Goal: Task Accomplishment & Management: Use online tool/utility

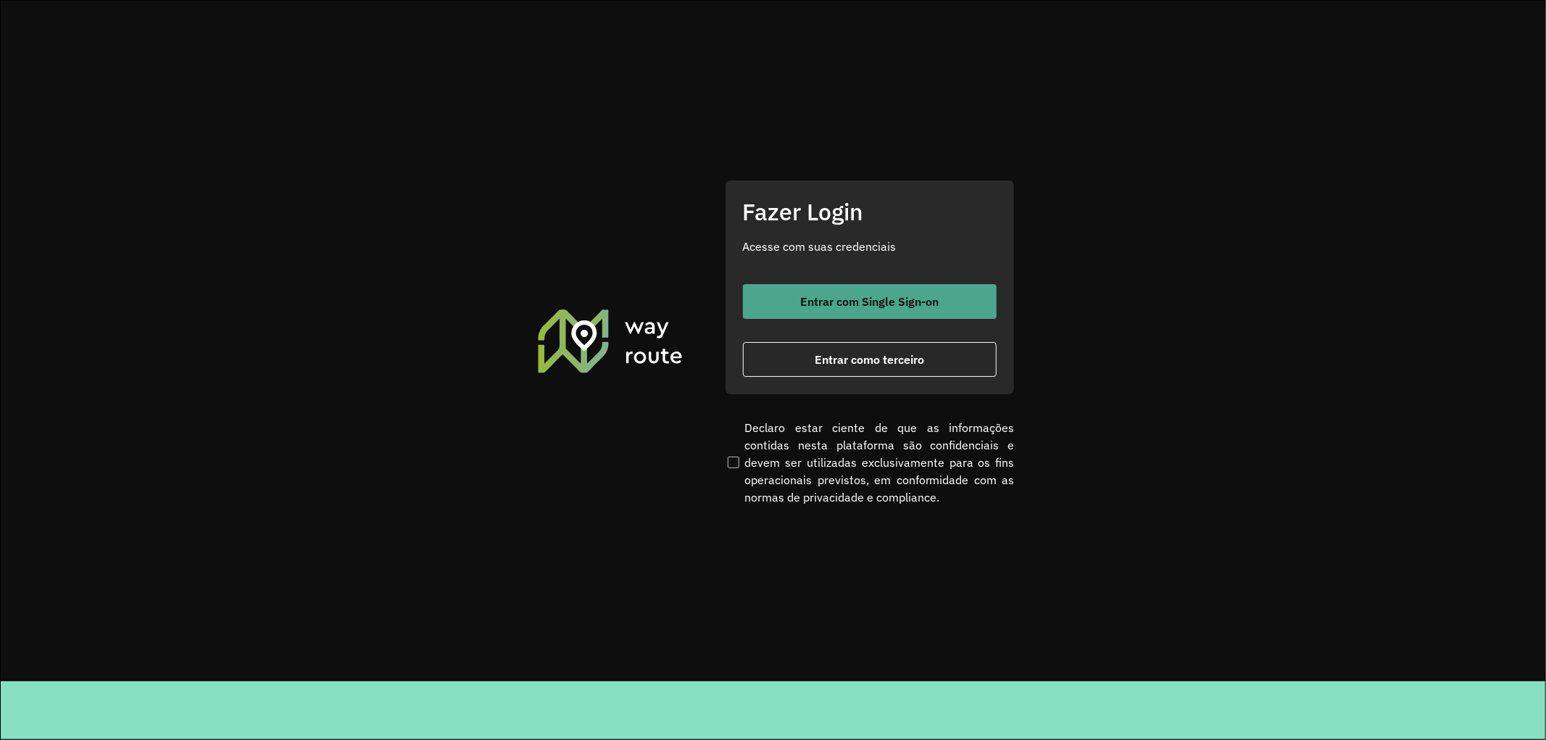
click at [850, 288] on button "Entrar com Single Sign-on" at bounding box center [870, 301] width 254 height 35
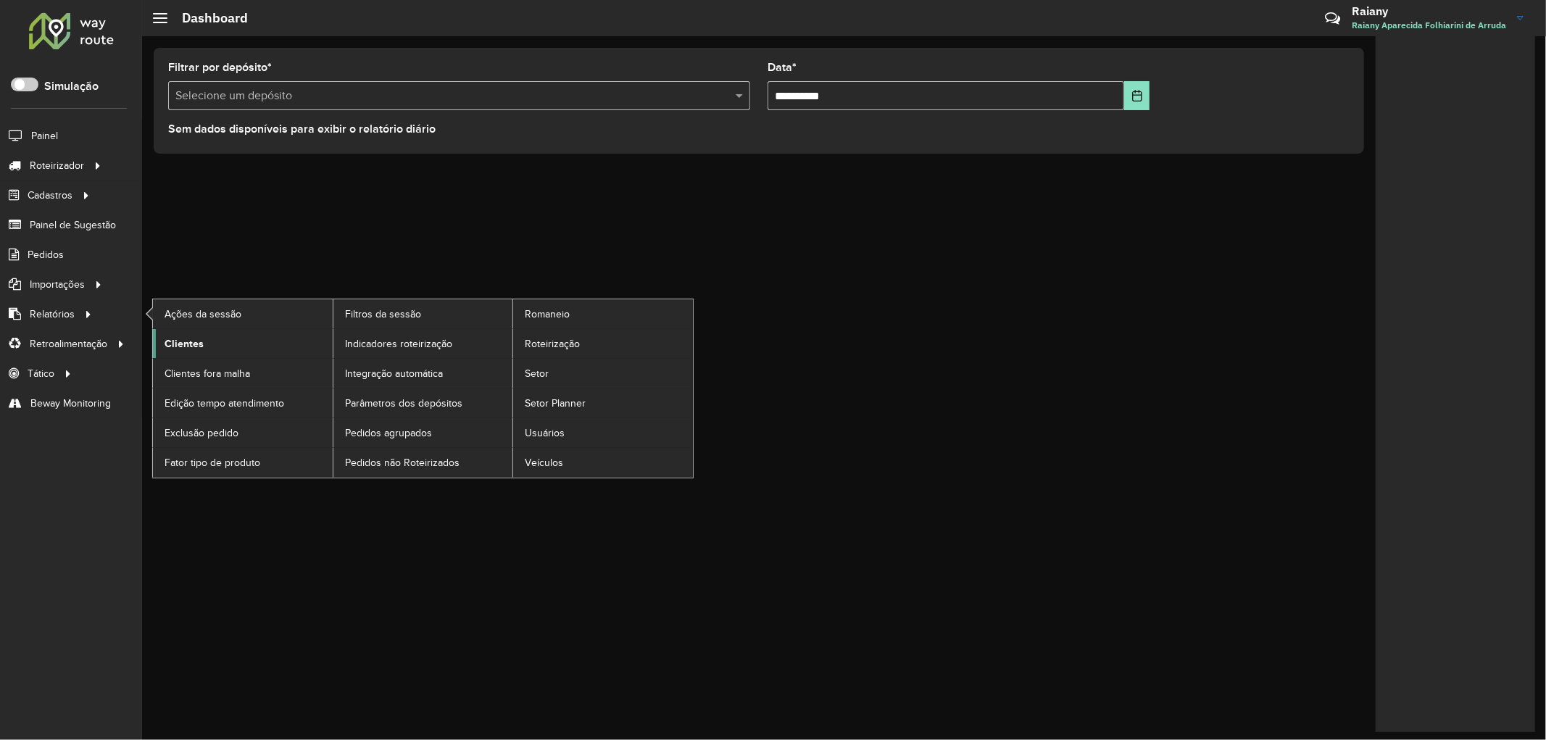
click at [185, 346] on span "Clientes" at bounding box center [184, 343] width 39 height 15
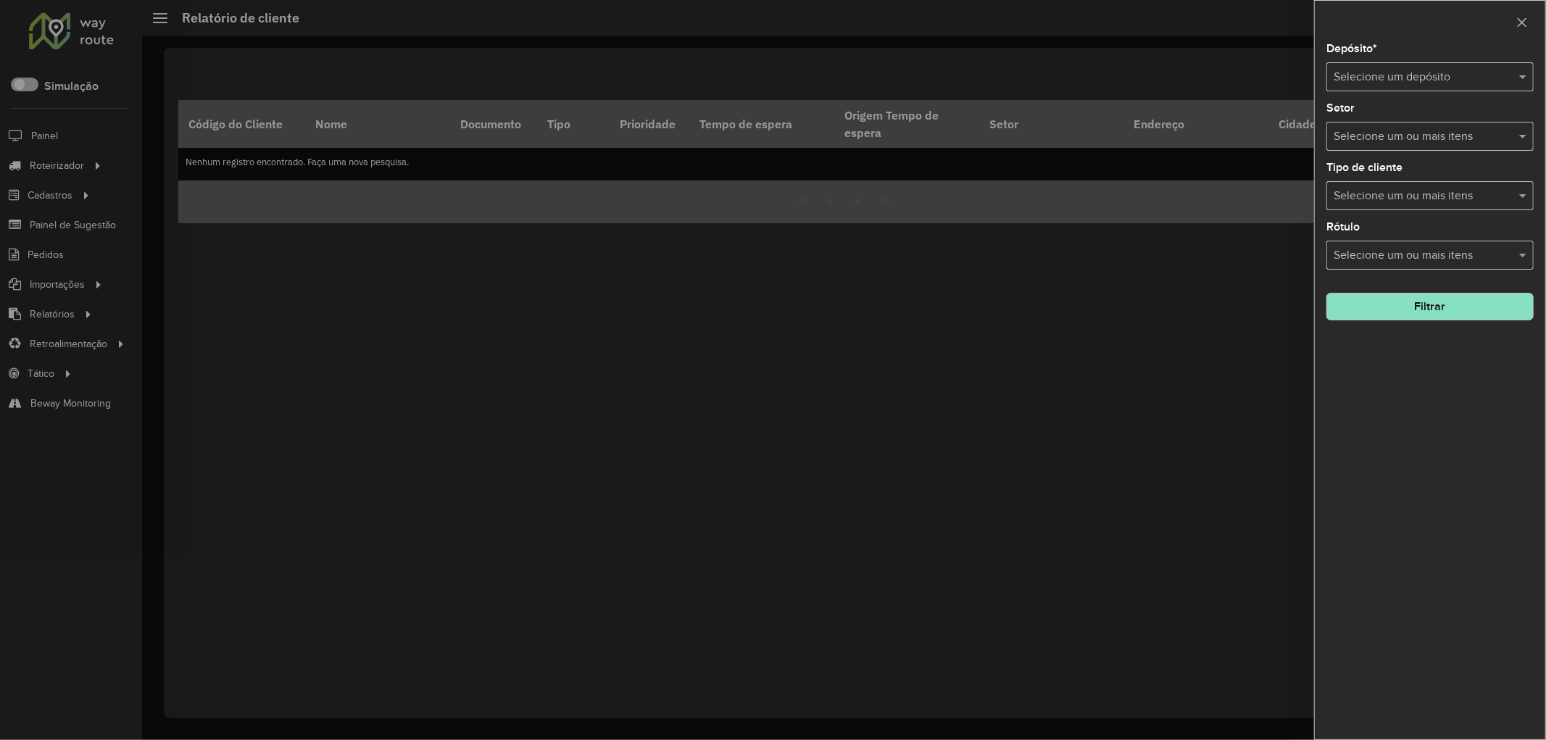
click at [1397, 70] on input "text" at bounding box center [1416, 77] width 164 height 17
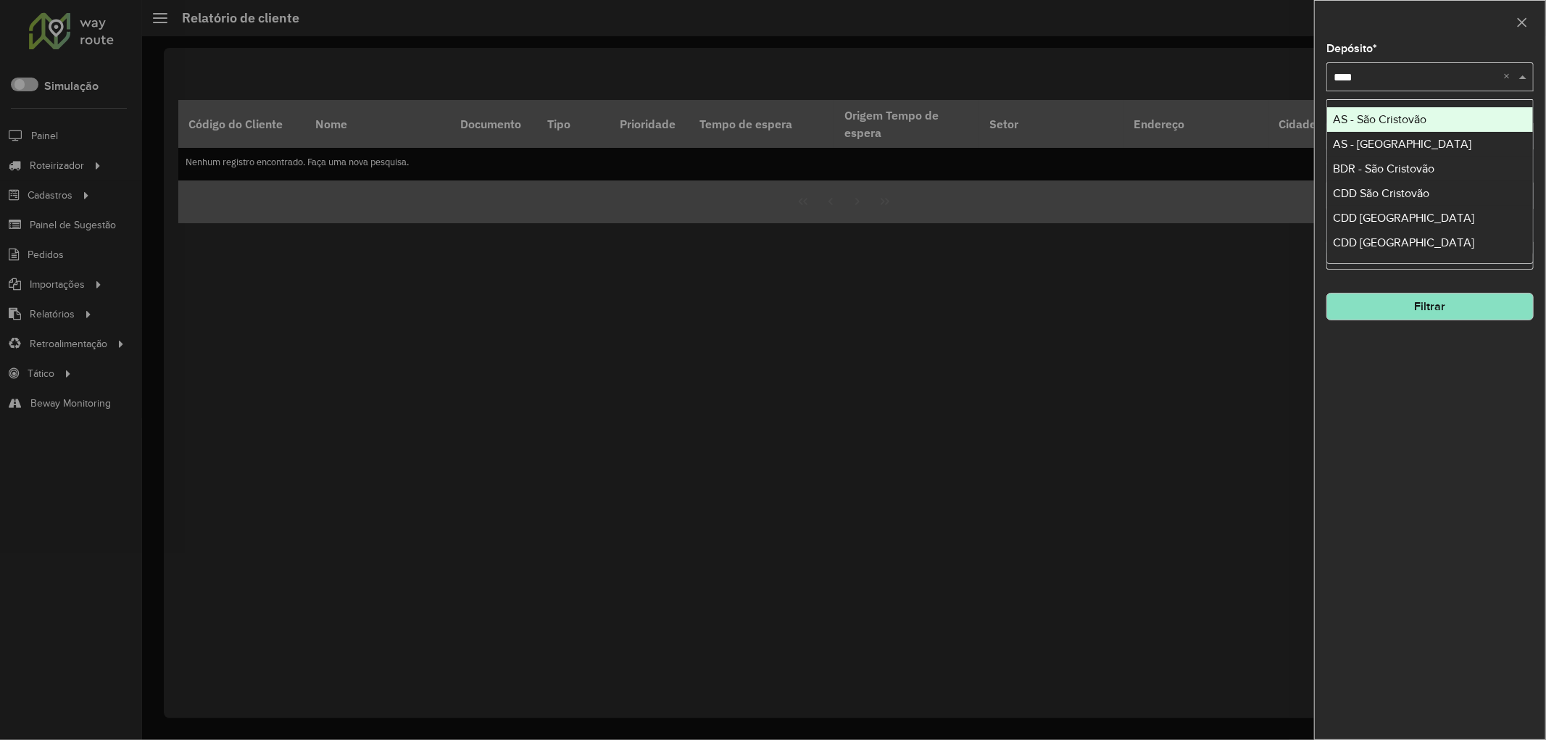
type input "*****"
click at [1412, 120] on div "CDD São Paulo" at bounding box center [1430, 119] width 206 height 25
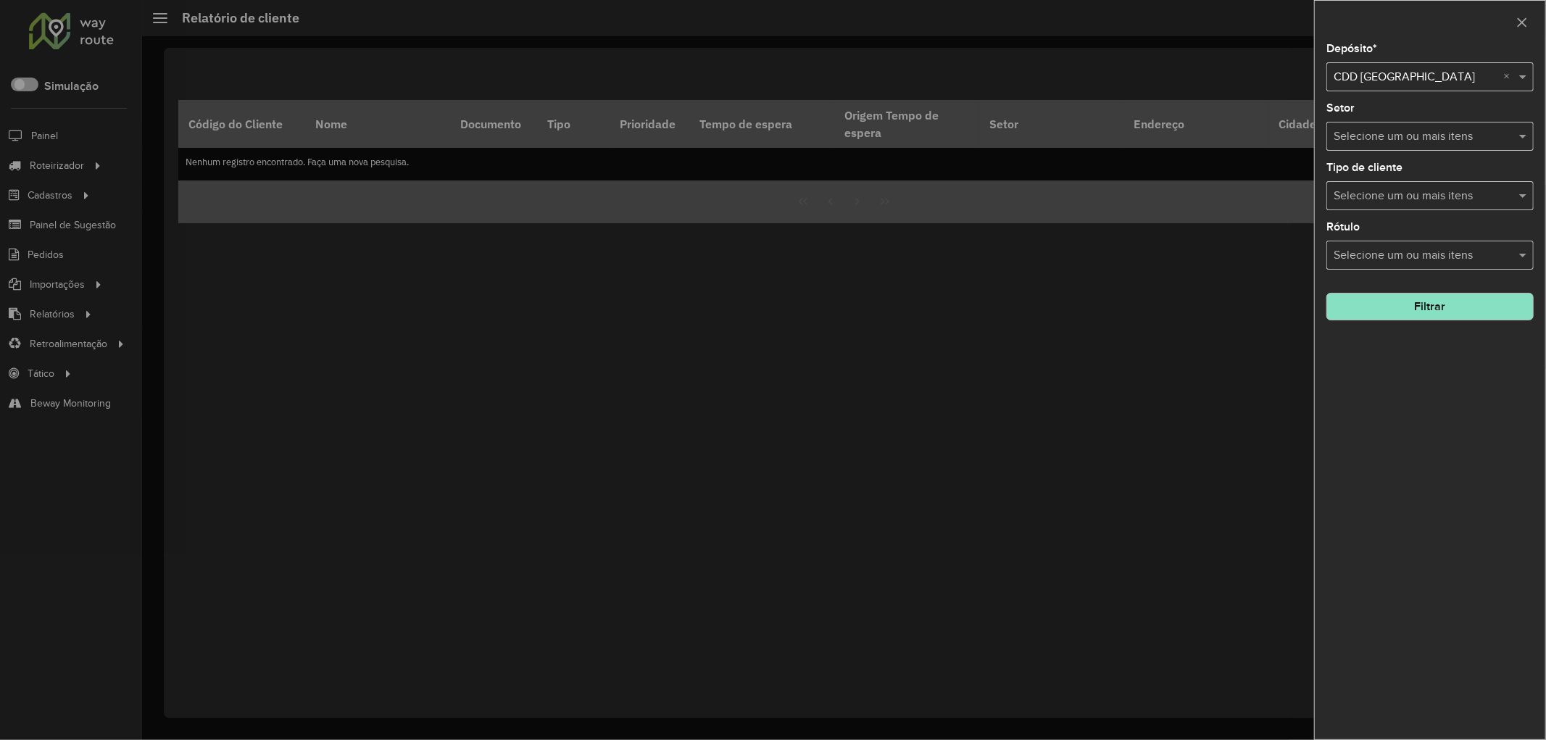
click at [1440, 310] on button "Filtrar" at bounding box center [1429, 307] width 207 height 28
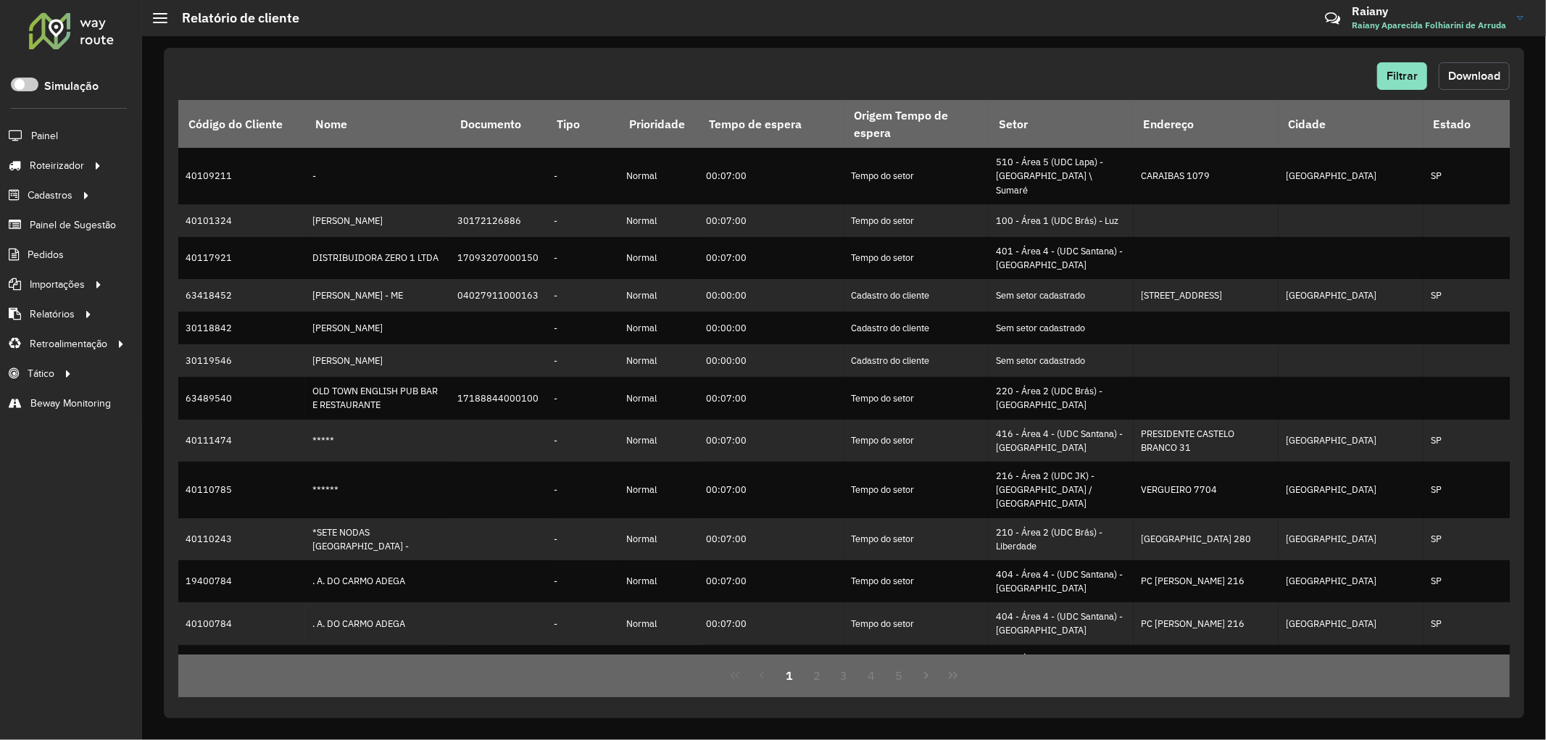
click at [1484, 81] on span "Download" at bounding box center [1474, 76] width 52 height 12
